Goal: Task Accomplishment & Management: Complete application form

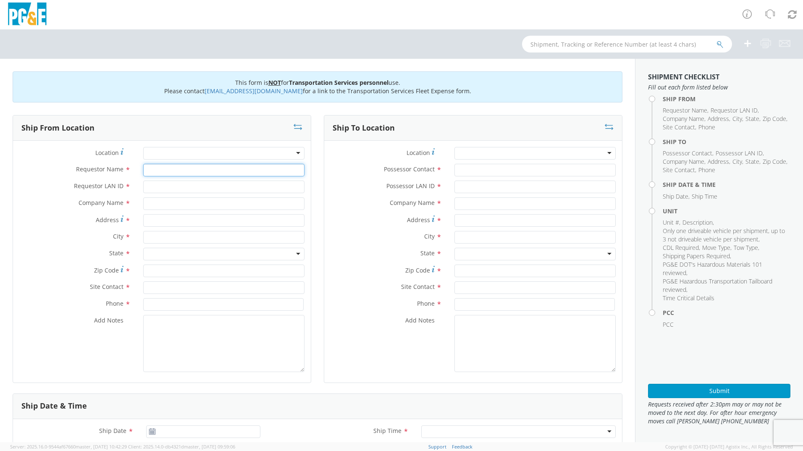
click at [181, 167] on input "Requestor Name *" at bounding box center [223, 170] width 161 height 13
type input "e"
type input "[PERSON_NAME]"
click at [178, 183] on input "Requestor LAN ID *" at bounding box center [223, 187] width 161 height 13
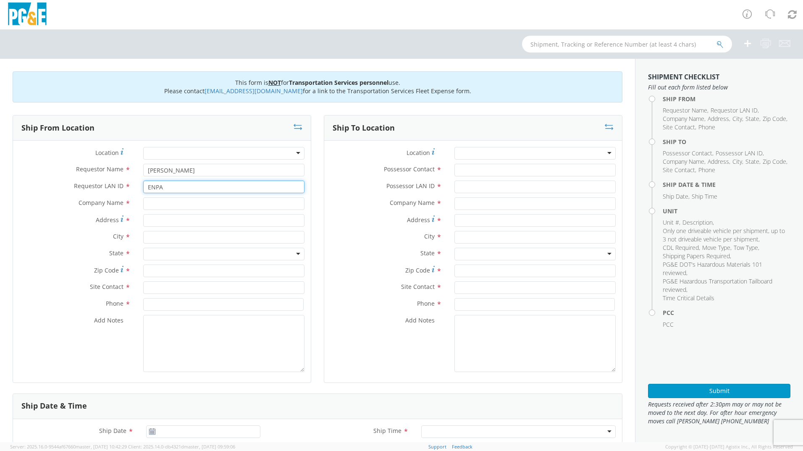
type input "ENPA"
click at [160, 206] on input "text" at bounding box center [223, 203] width 161 height 13
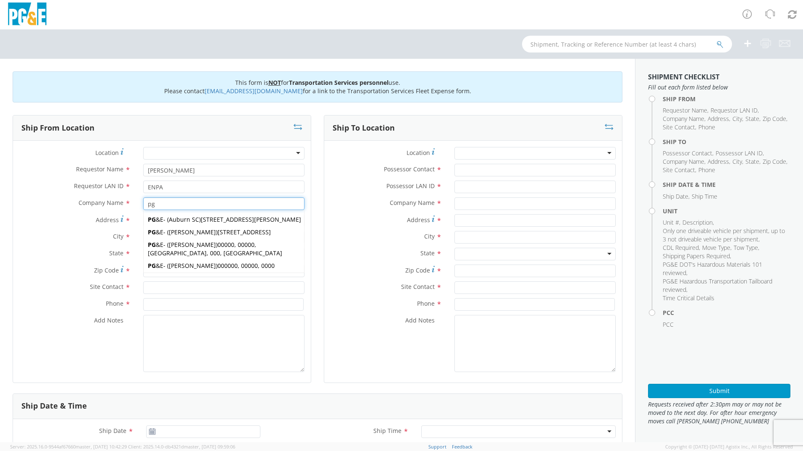
type input "p"
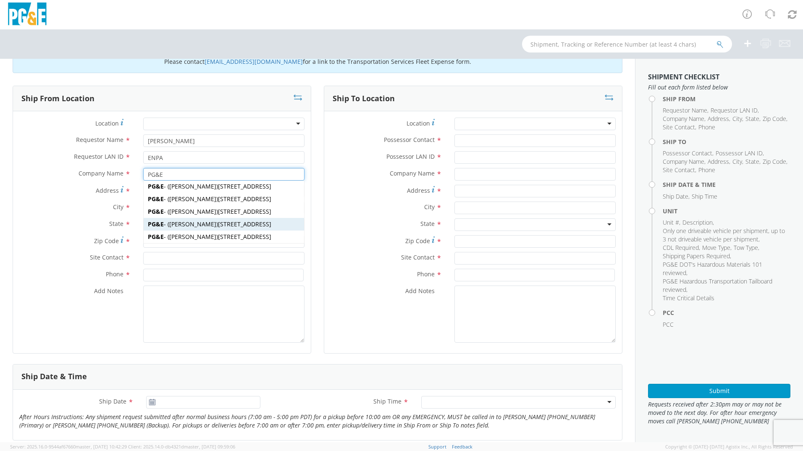
scroll to position [42, 0]
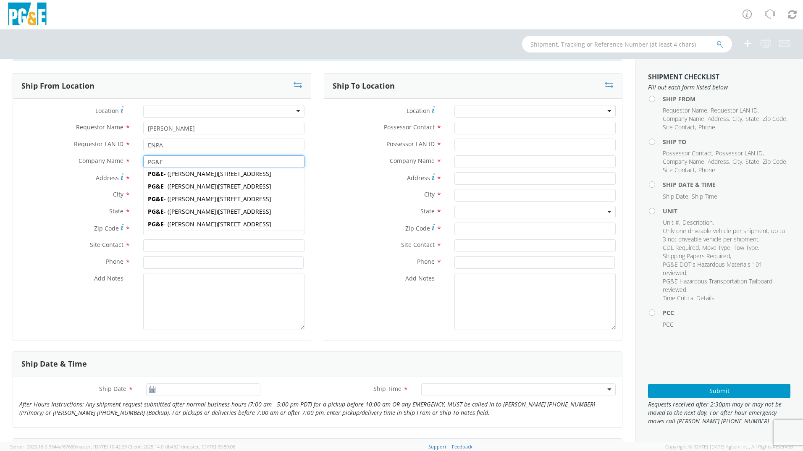
type input "PG&E"
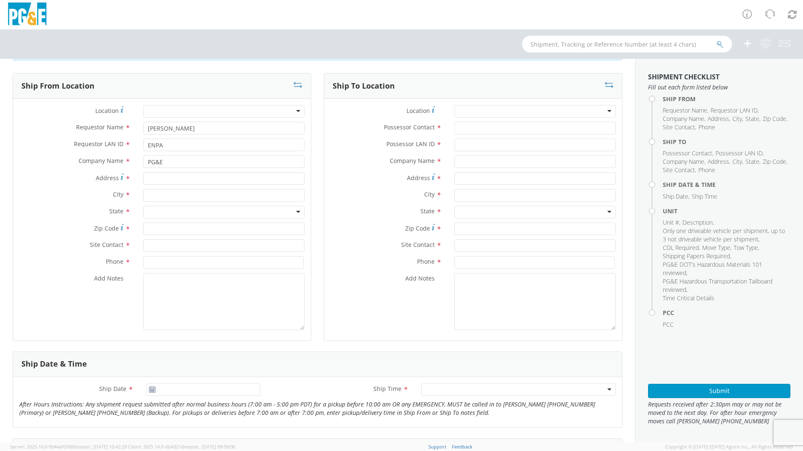
click at [324, 204] on div "City *" at bounding box center [473, 197] width 298 height 17
click at [163, 176] on input "Address *" at bounding box center [223, 178] width 161 height 13
type input "[STREET_ADDRESS]"
click at [160, 199] on input "text" at bounding box center [223, 195] width 161 height 13
type input "Olivehurst"
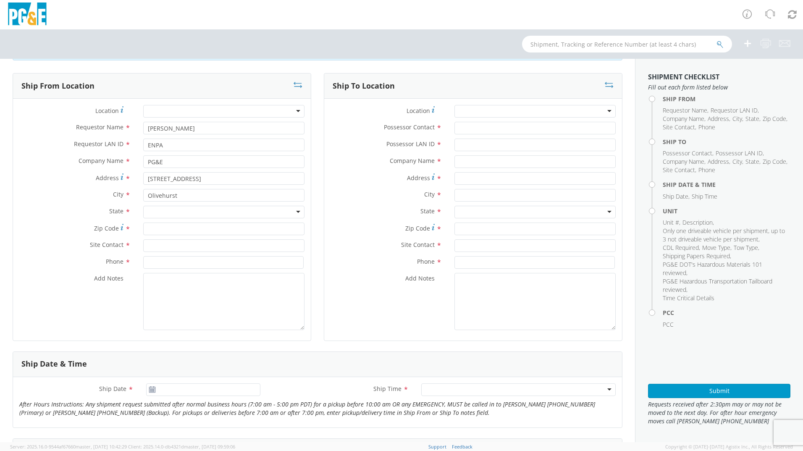
click at [171, 210] on div at bounding box center [223, 212] width 161 height 13
click at [163, 234] on input "Zip Code *" at bounding box center [223, 229] width 161 height 13
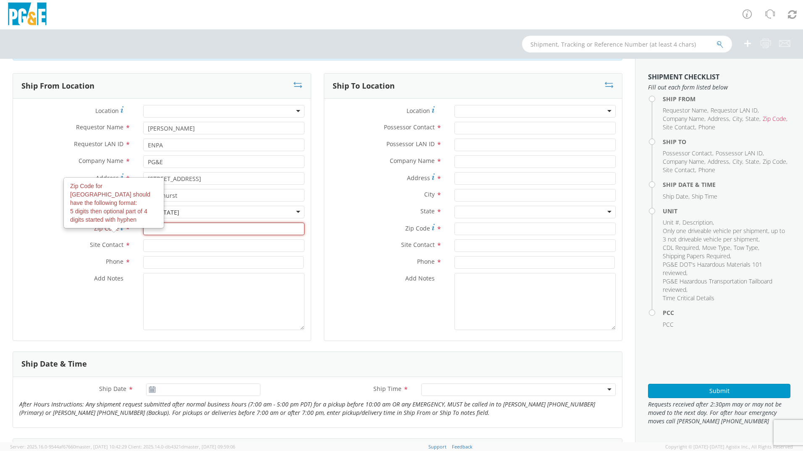
click at [158, 231] on input "Zip Code Zip Code for [GEOGRAPHIC_DATA] should have the following format: 5 dig…" at bounding box center [223, 229] width 161 height 13
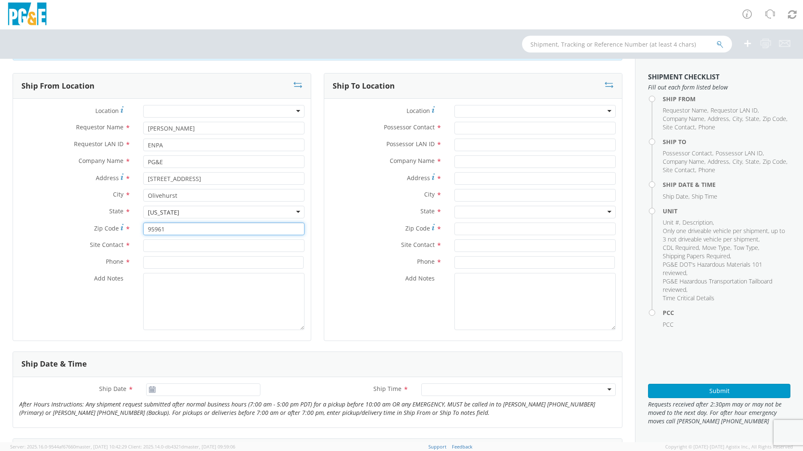
type input "95961"
click at [161, 246] on input "text" at bounding box center [223, 245] width 161 height 13
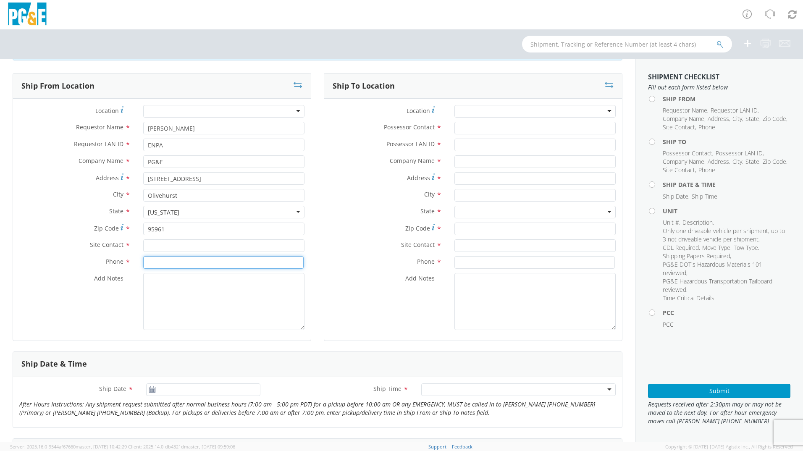
click at [160, 261] on input at bounding box center [223, 262] width 160 height 13
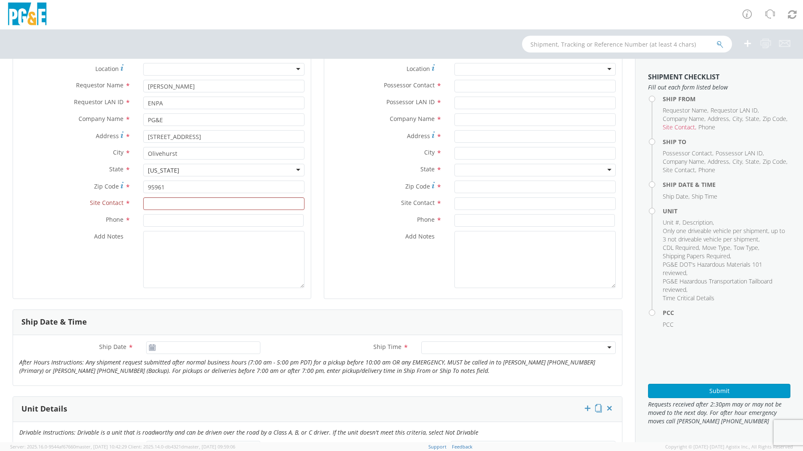
click at [149, 345] on use at bounding box center [152, 347] width 6 height 6
click at [152, 349] on use at bounding box center [152, 347] width 6 height 6
click at [154, 349] on div "[DATE]" at bounding box center [203, 348] width 114 height 13
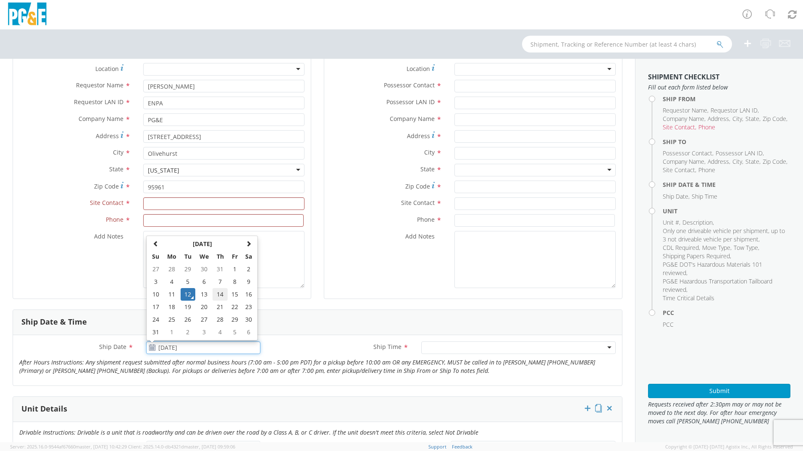
click at [217, 298] on td "14" at bounding box center [220, 294] width 15 height 13
type input "[DATE]"
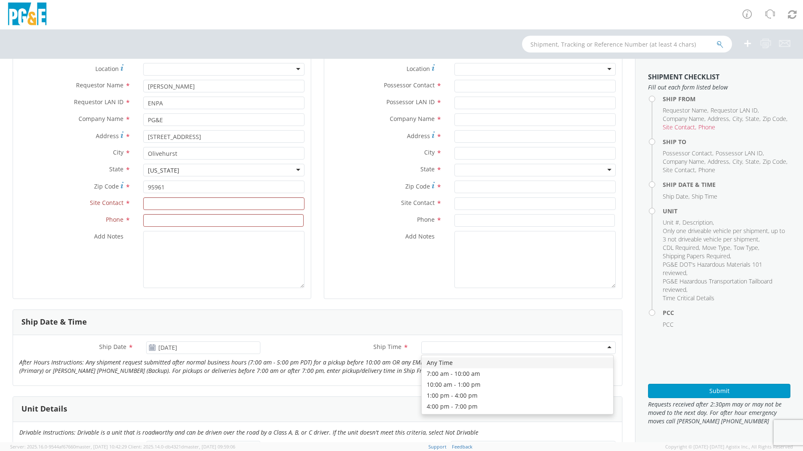
click at [454, 349] on div at bounding box center [518, 348] width 195 height 13
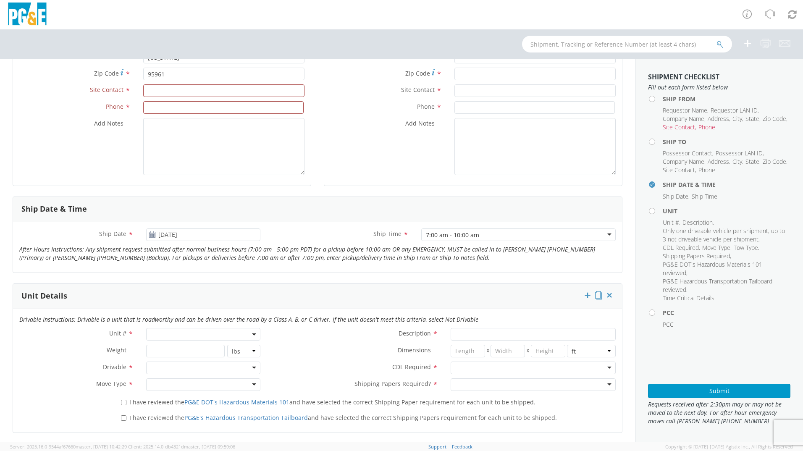
scroll to position [210, 0]
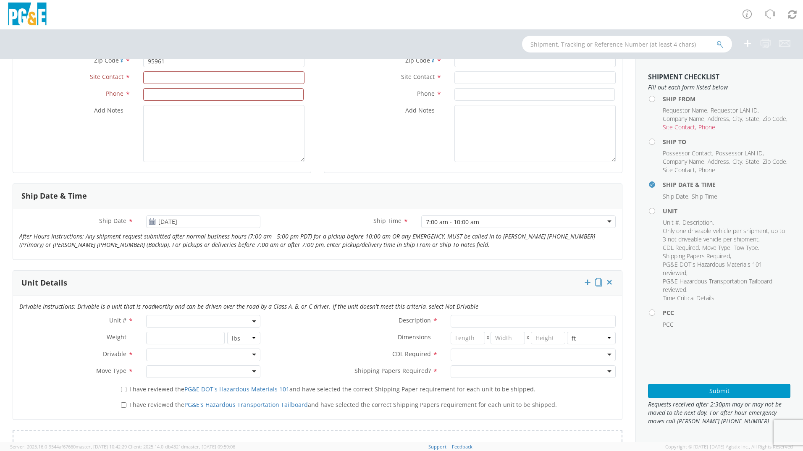
click at [200, 325] on span at bounding box center [203, 321] width 114 height 13
click at [186, 336] on input "search" at bounding box center [202, 335] width 109 height 13
type input "0000"
select select "Other"
select select "? undefined:undefined ?"
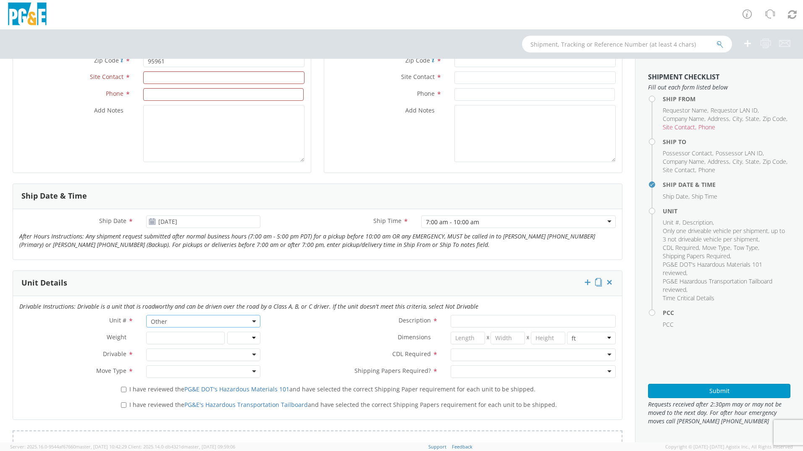
click at [158, 355] on div at bounding box center [203, 355] width 114 height 13
click at [160, 368] on div at bounding box center [203, 371] width 114 height 13
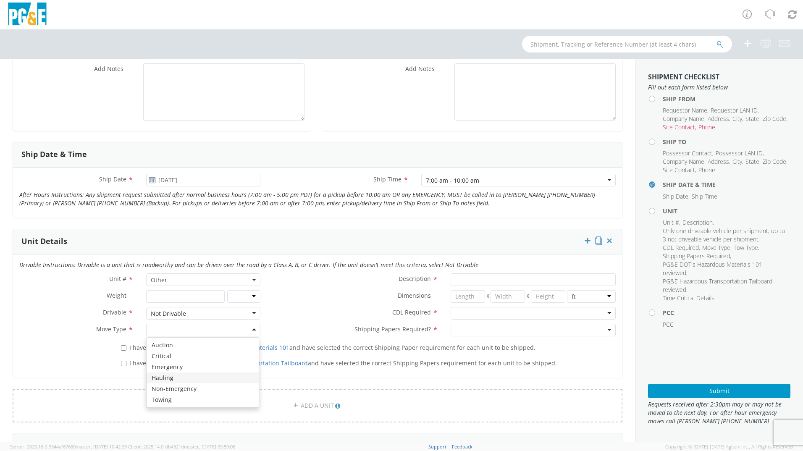
scroll to position [252, 0]
click at [124, 348] on input "I have reviewed the PG&E DOT's Hazardous Materials 101 and have selected the co…" at bounding box center [123, 347] width 5 height 5
checkbox input "true"
click at [123, 360] on input "I have reviewed the PG&E's Hazardous Transportation Tailboard and have selected…" at bounding box center [123, 362] width 5 height 5
checkbox input "true"
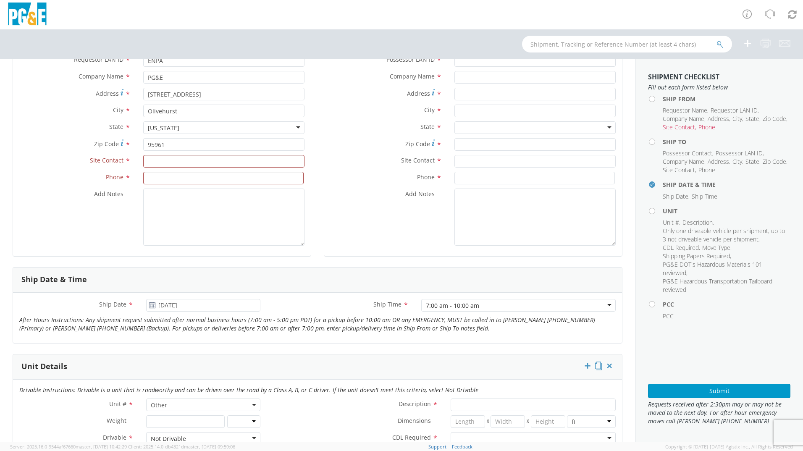
scroll to position [126, 0]
click at [174, 203] on textarea "Add Notes *" at bounding box center [223, 217] width 161 height 57
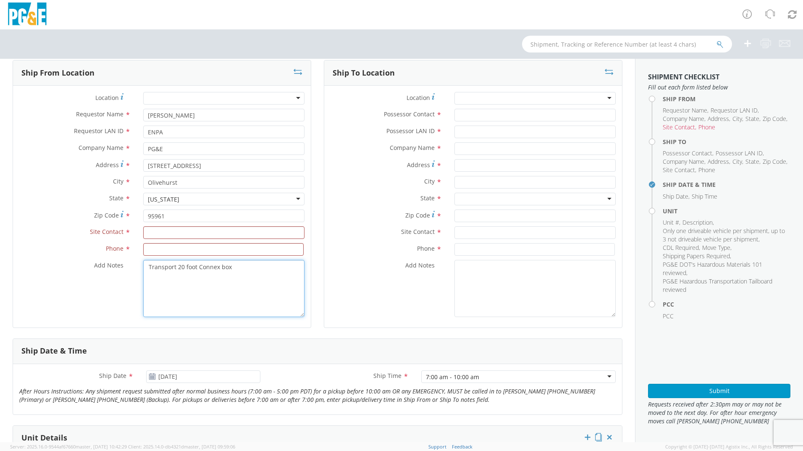
scroll to position [42, 0]
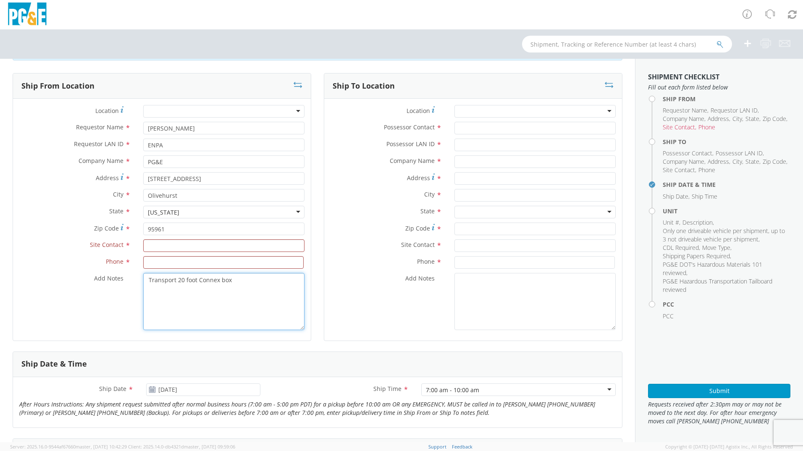
type textarea "Transport 20 foot Connex box"
click at [476, 129] on input "Possessor Contact *" at bounding box center [535, 128] width 161 height 13
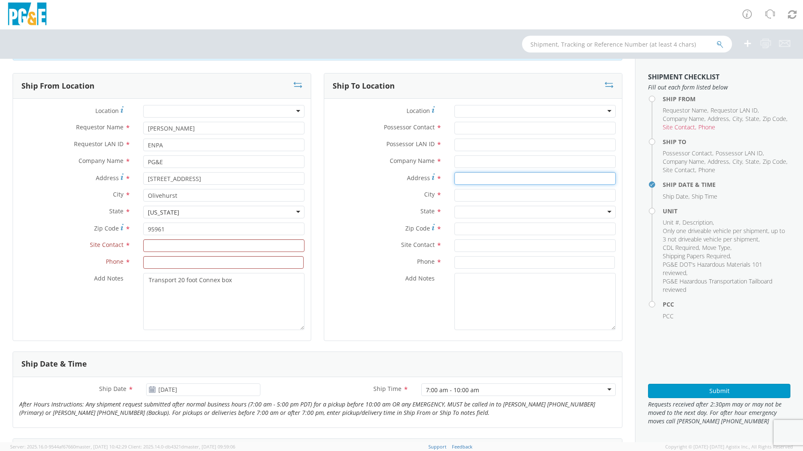
click at [458, 181] on input "Address *" at bounding box center [535, 178] width 161 height 13
type input "[STREET_ADDRESS][PERSON_NAME]"
click at [466, 199] on input "text" at bounding box center [535, 195] width 161 height 13
click at [465, 211] on div at bounding box center [535, 212] width 161 height 13
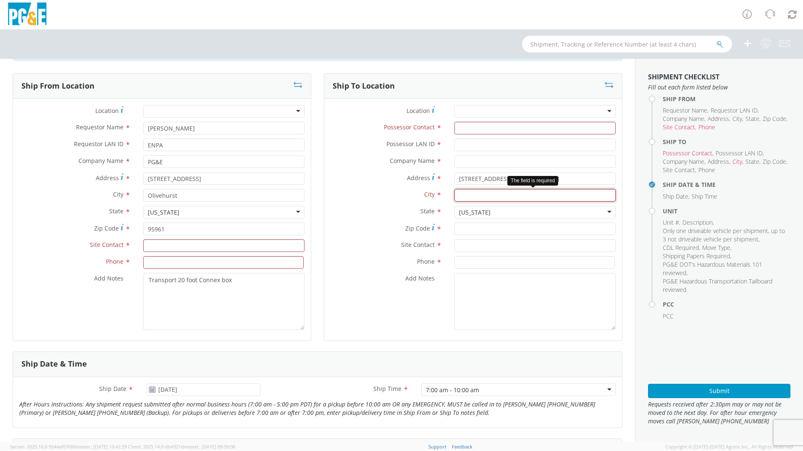
click at [465, 196] on input "text" at bounding box center [535, 195] width 161 height 13
click at [483, 197] on input "text" at bounding box center [535, 195] width 161 height 13
type input "[GEOGRAPHIC_DATA]"
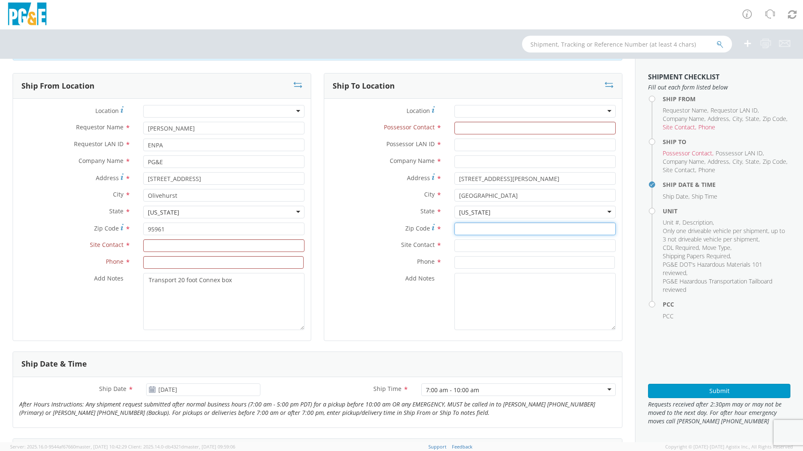
click at [476, 231] on input "Zip Code *" at bounding box center [535, 229] width 161 height 13
type input "94534"
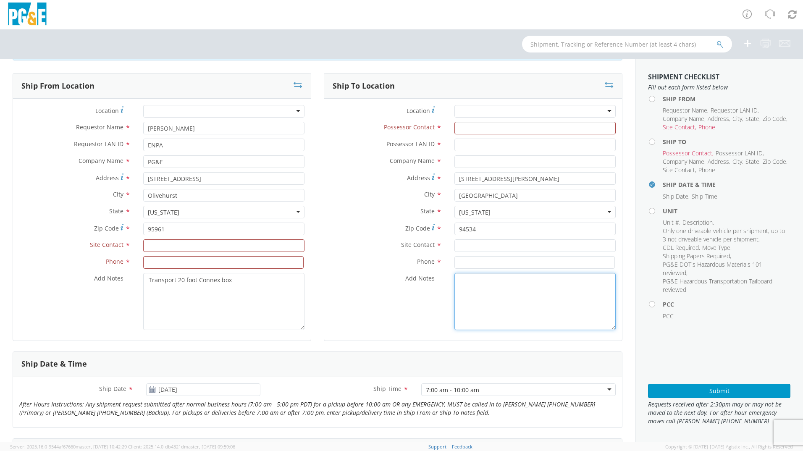
click at [473, 290] on textarea "Add Notes *" at bounding box center [535, 301] width 161 height 57
type textarea "PG&E substation"
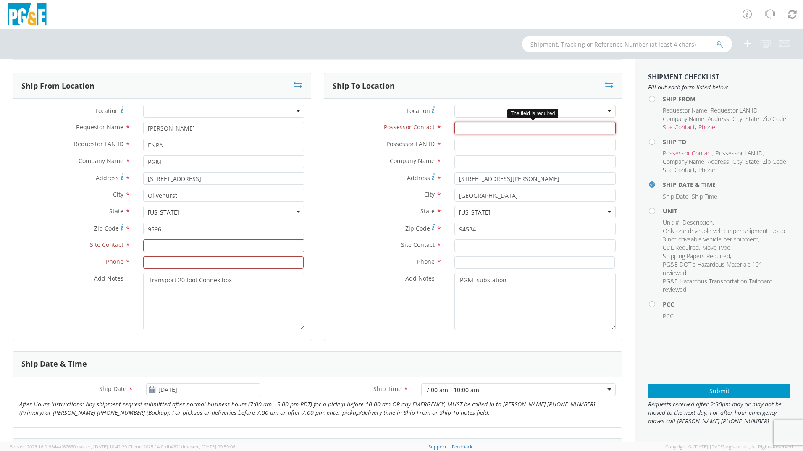
click at [466, 129] on input "Possessor Contact *" at bounding box center [535, 128] width 161 height 13
type input "[PERSON_NAME]"
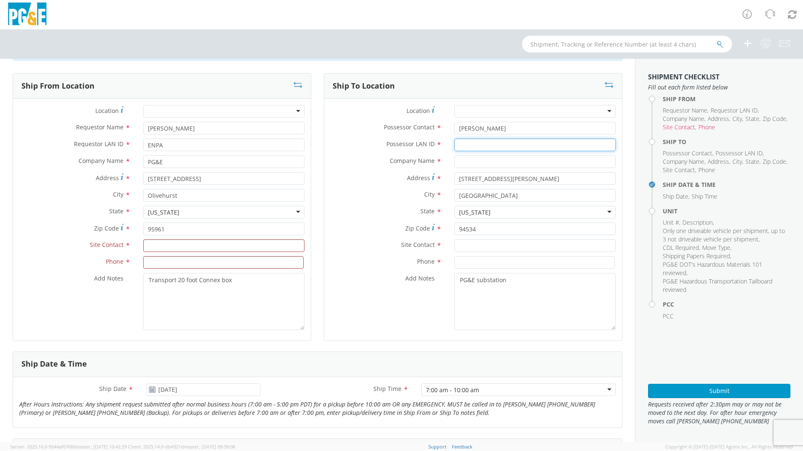
click at [463, 145] on input "Possessor LAN ID *" at bounding box center [535, 145] width 161 height 13
type input "CLKN"
click at [461, 160] on input "text" at bounding box center [535, 161] width 161 height 13
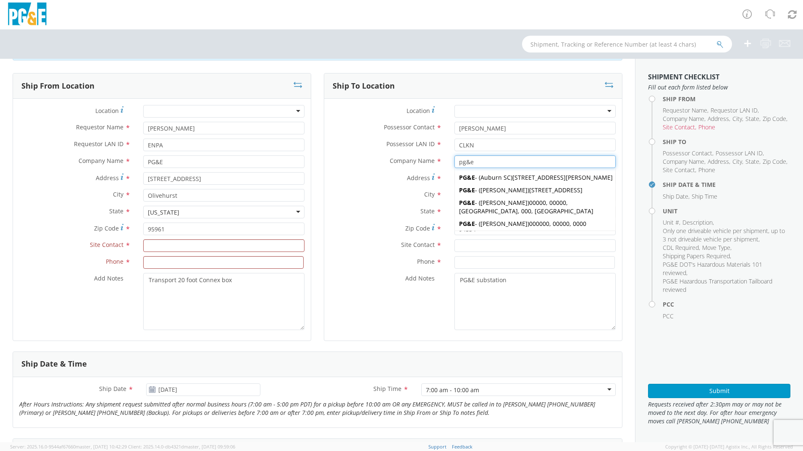
type input "pg&e"
click at [436, 186] on div "Address * [STREET_ADDRESS][PERSON_NAME]" at bounding box center [473, 180] width 298 height 17
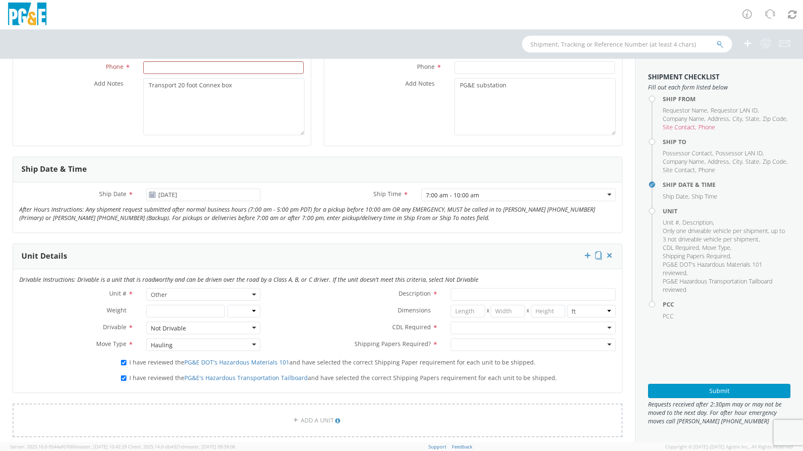
scroll to position [252, 0]
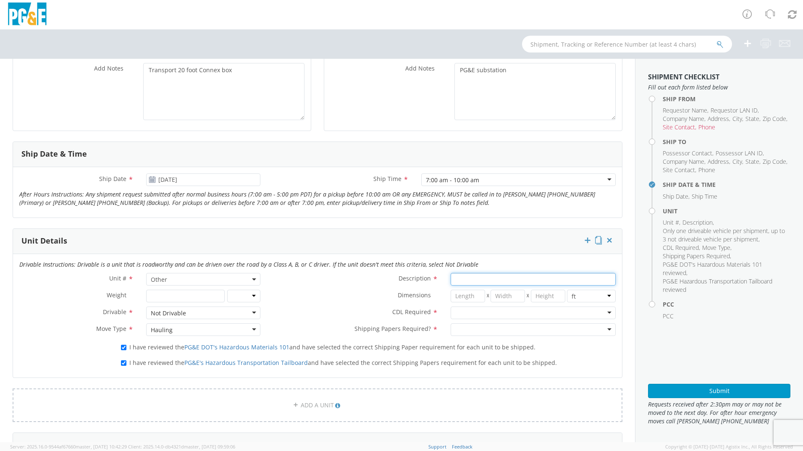
click at [460, 278] on input "Description *" at bounding box center [533, 279] width 165 height 13
type input "20 FOOT CONNEX BOX"
click at [454, 310] on div at bounding box center [533, 313] width 165 height 13
click at [465, 329] on div at bounding box center [533, 329] width 165 height 13
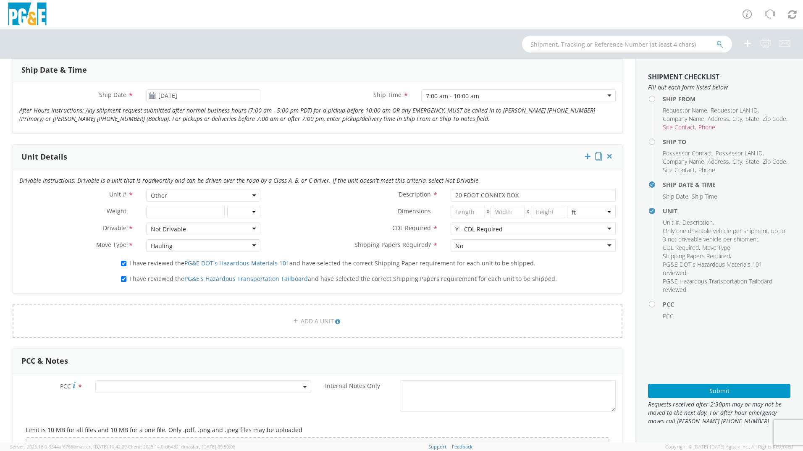
scroll to position [378, 0]
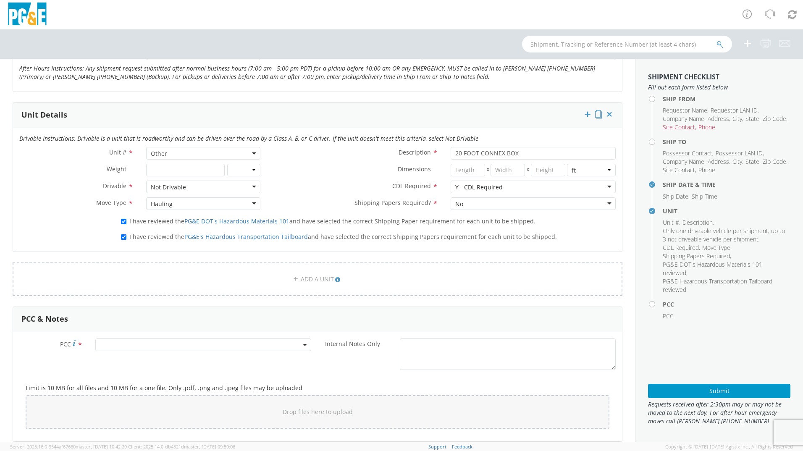
click at [213, 341] on span at bounding box center [203, 345] width 216 height 13
click at [137, 353] on input "number" at bounding box center [201, 358] width 209 height 13
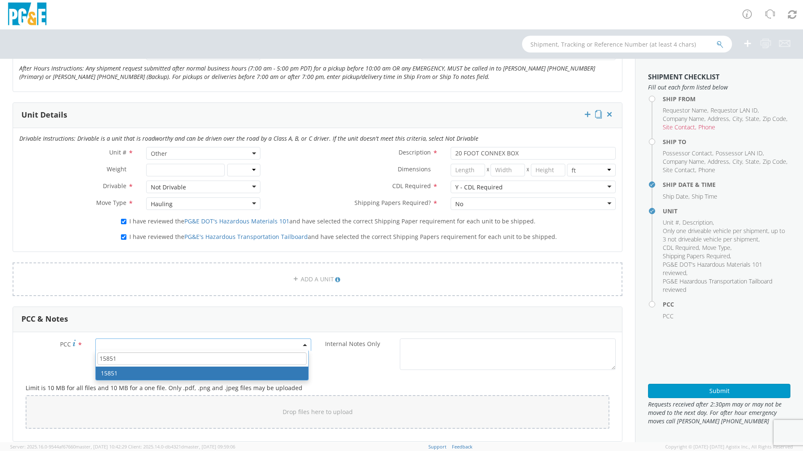
type input "15851"
select select "15851"
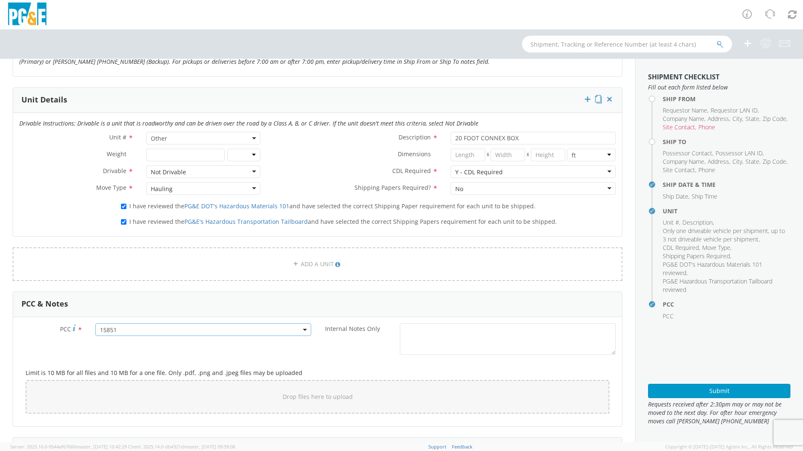
scroll to position [420, 0]
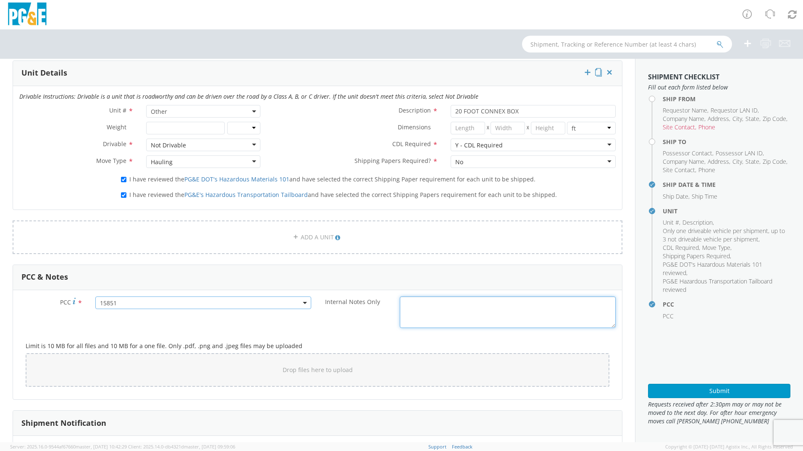
click at [414, 316] on textarea "Internal Notes Only *" at bounding box center [508, 313] width 216 height 32
type textarea "r"
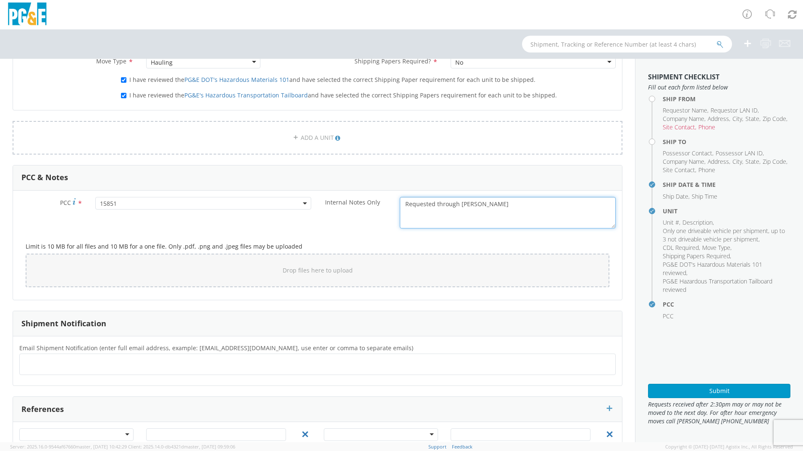
scroll to position [546, 0]
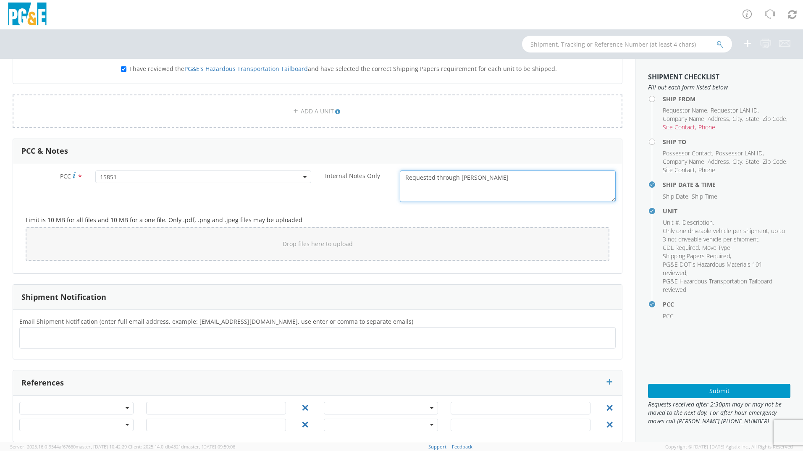
type textarea "Requested through [PERSON_NAME]"
click at [91, 334] on ul at bounding box center [317, 338] width 589 height 14
type input "[EMAIL_ADDRESS][DOMAIN_NAME]"
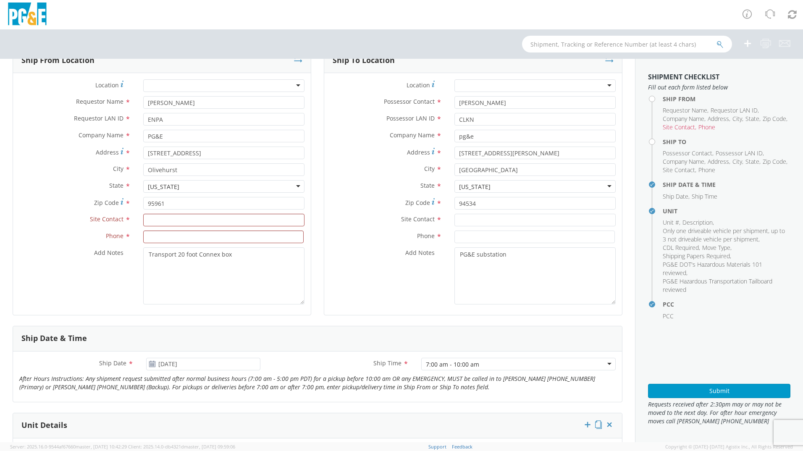
scroll to position [53, 0]
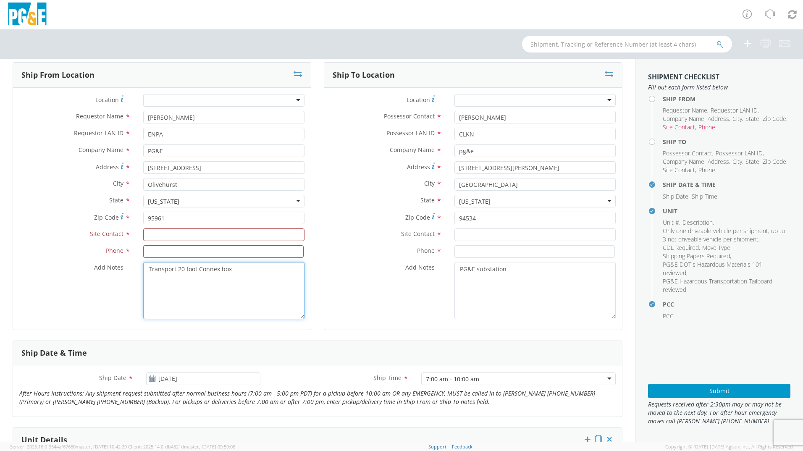
click at [241, 266] on textarea "Transport 20 foot Connex box" at bounding box center [223, 290] width 161 height 57
type textarea "Transport 20 foot Connex box pickup time 6am"
click at [157, 235] on input "text" at bounding box center [223, 235] width 161 height 13
click at [155, 239] on input "text" at bounding box center [223, 235] width 161 height 13
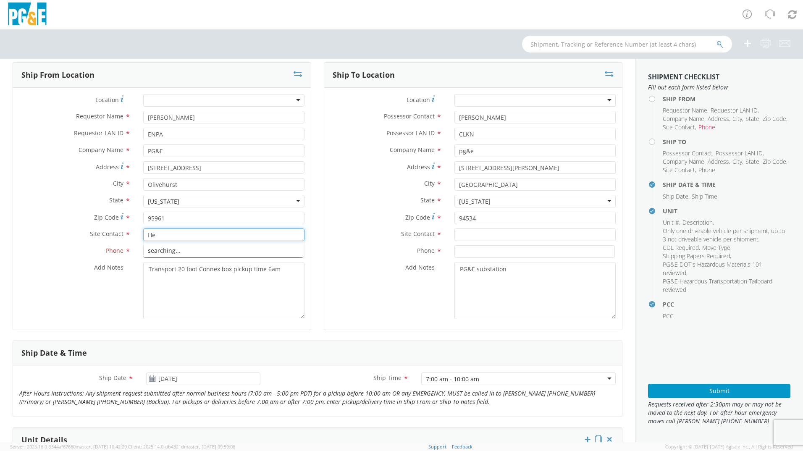
type input "H"
click at [161, 236] on input "text" at bounding box center [223, 235] width 161 height 13
type input "[PERSON_NAME]"
click at [154, 253] on input at bounding box center [223, 251] width 160 height 13
type input "[PHONE_NUMBER]"
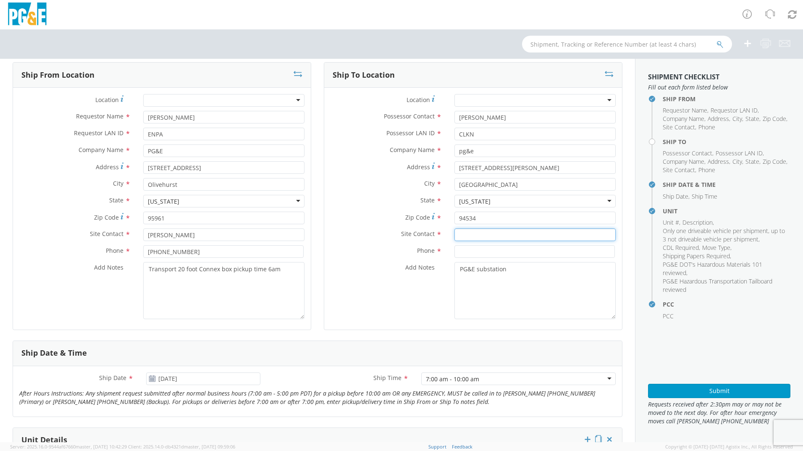
click at [490, 237] on input "text" at bounding box center [535, 235] width 161 height 13
click at [476, 234] on input "text" at bounding box center [535, 235] width 161 height 13
type input "[PERSON_NAME]"
click at [467, 251] on input at bounding box center [535, 251] width 160 height 13
type input "[PHONE_NUMBER]"
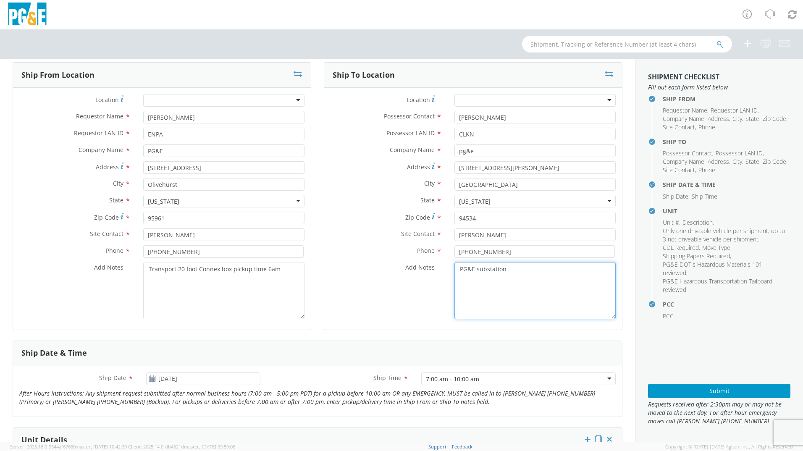
click at [455, 271] on textarea "PG&E substation" at bounding box center [535, 290] width 161 height 57
click at [593, 270] on textarea "Please call when on your way to PG&E substation" at bounding box center [535, 290] width 161 height 57
type textarea "Please call when on your way to PG&E substation."
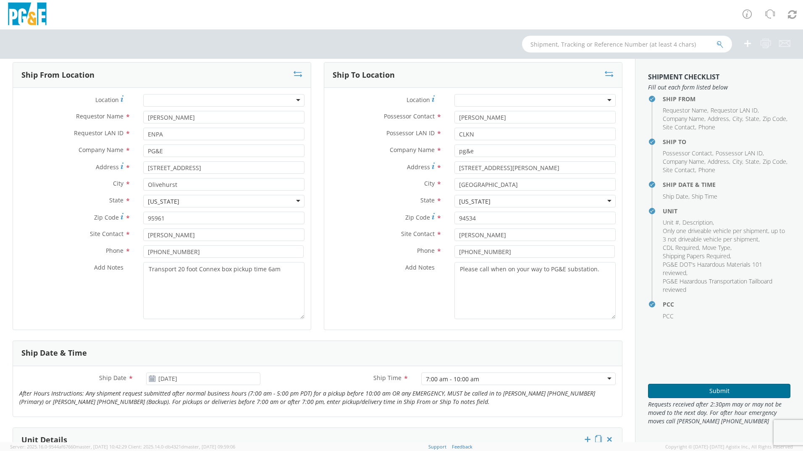
click at [714, 389] on button "Submit" at bounding box center [719, 391] width 142 height 14
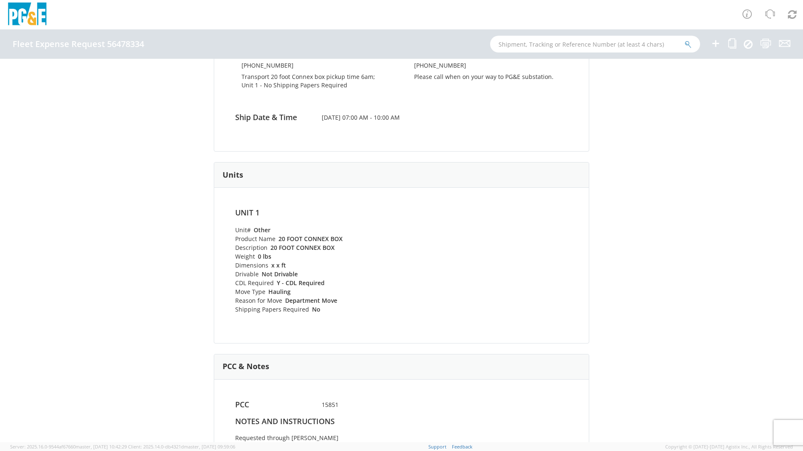
scroll to position [323, 0]
